Goal: Find specific page/section: Find specific page/section

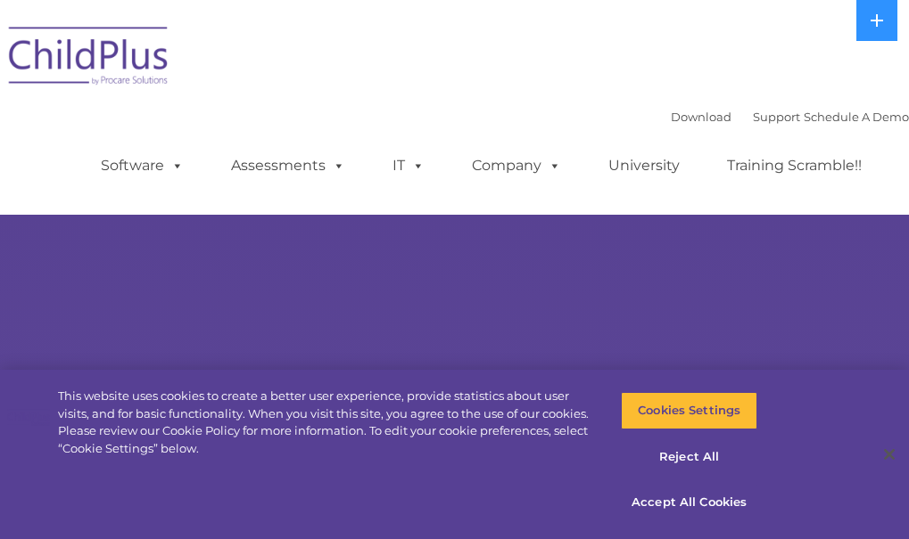
select select "MEDIUM"
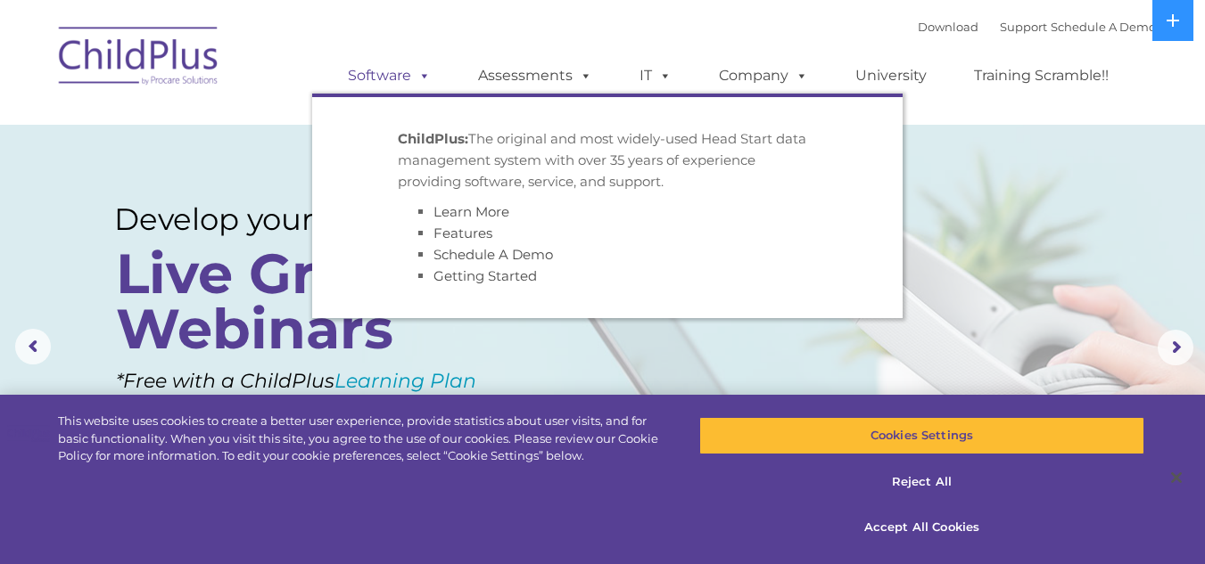
click at [364, 87] on link "Software" at bounding box center [389, 76] width 119 height 36
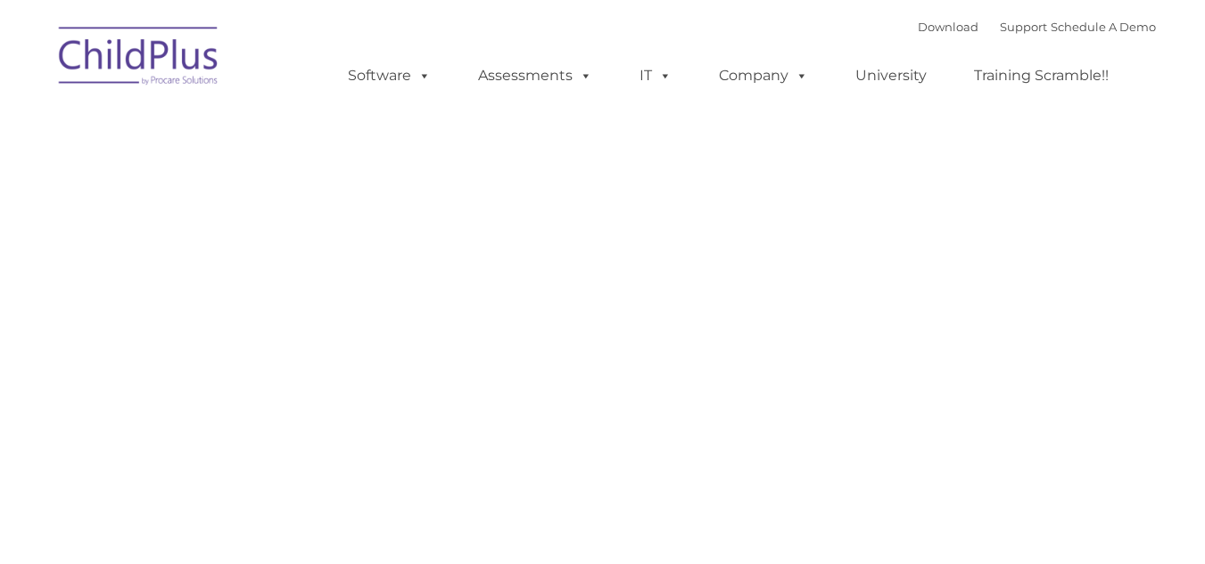
type input ""
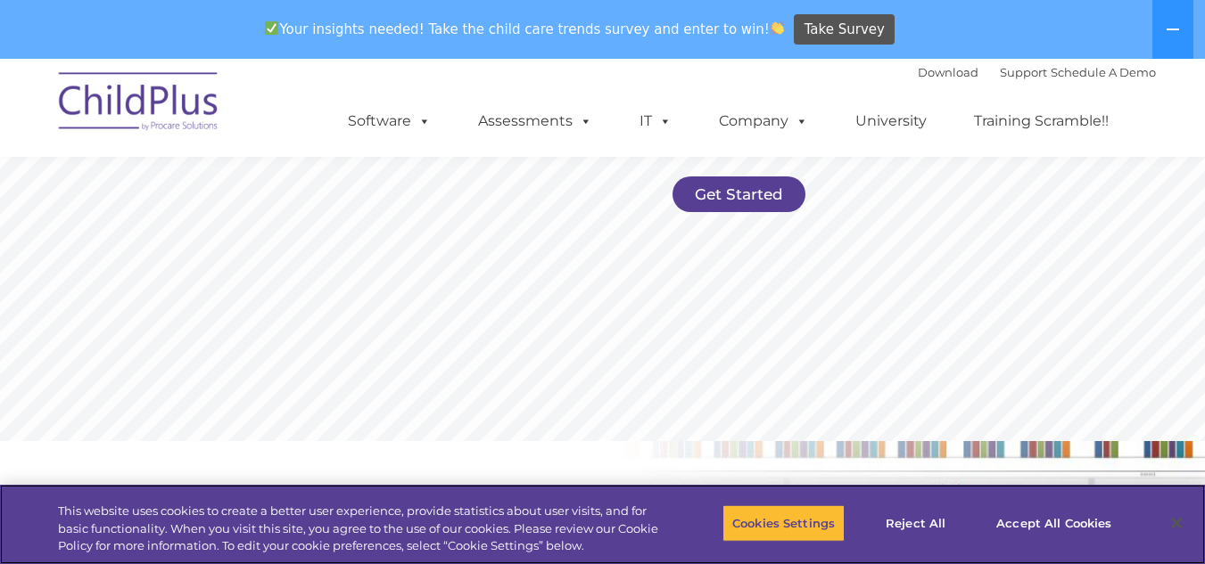
scroll to position [480, 0]
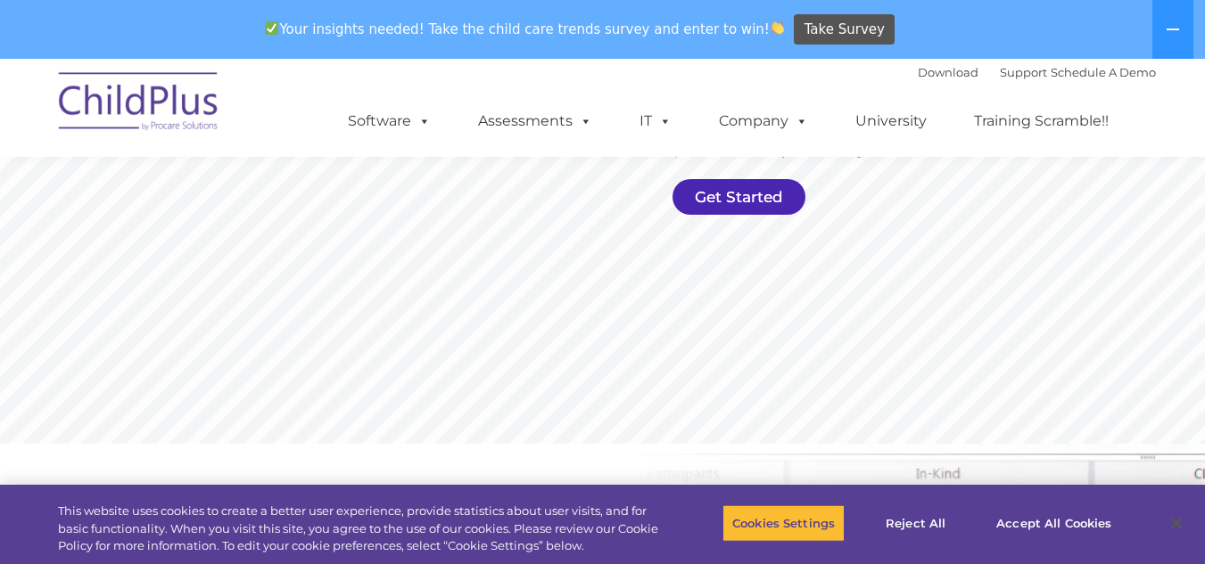
click at [741, 200] on link "Get Started" at bounding box center [738, 197] width 133 height 36
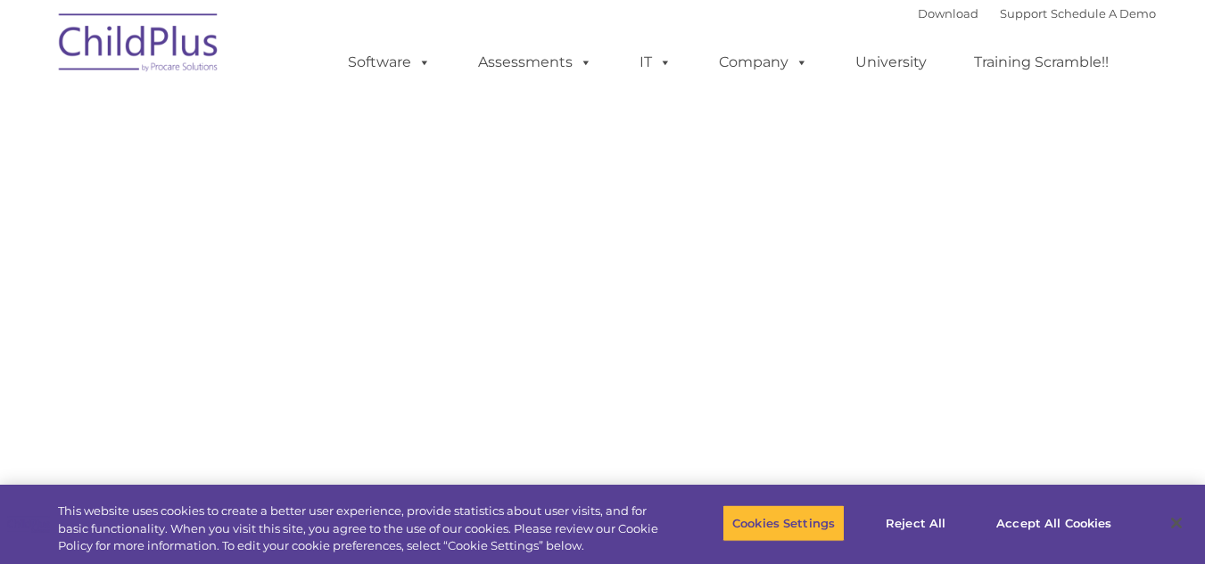
select select "MEDIUM"
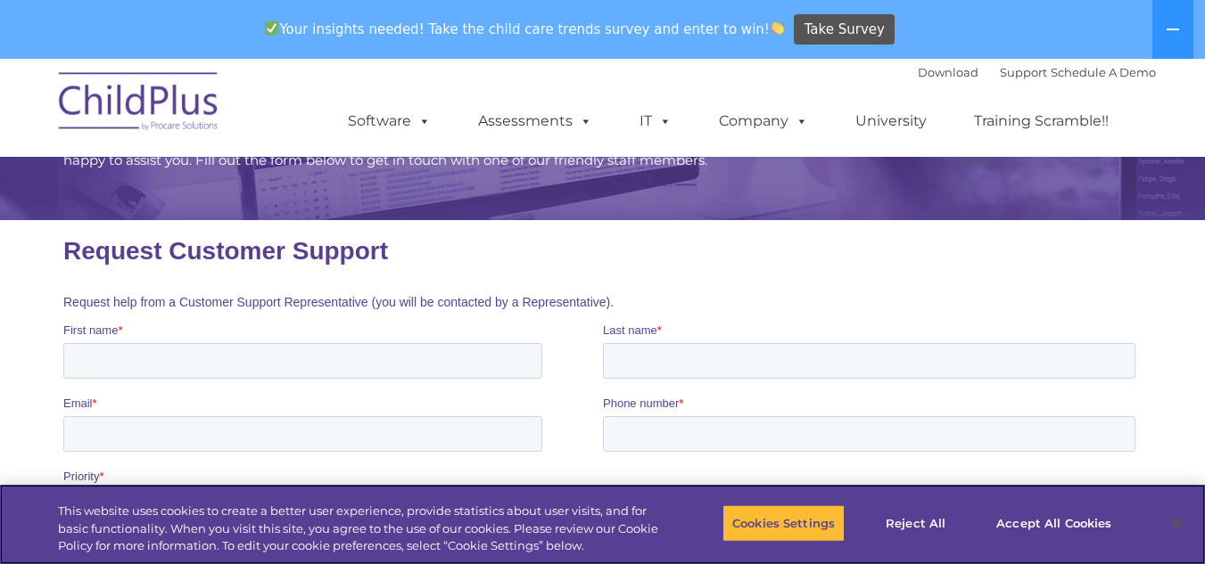
scroll to position [148, 0]
